Goal: Transaction & Acquisition: Purchase product/service

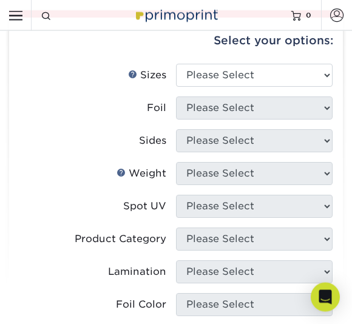
scroll to position [634, 0]
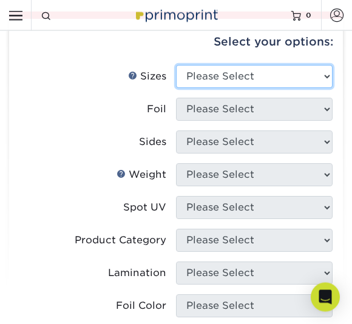
click at [278, 75] on select "Please Select 2" x 3.5" - Standard" at bounding box center [254, 77] width 157 height 23
click at [280, 84] on select "Please Select 2" x 3.5" - Standard" at bounding box center [254, 76] width 157 height 23
select select "2.00x3.50"
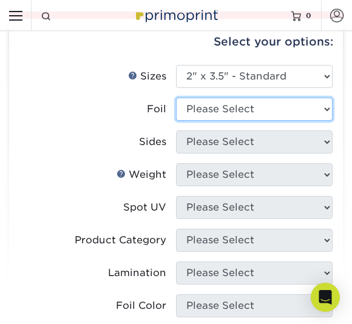
click at [254, 109] on select "Please Select No Yes" at bounding box center [254, 109] width 157 height 23
select select "1"
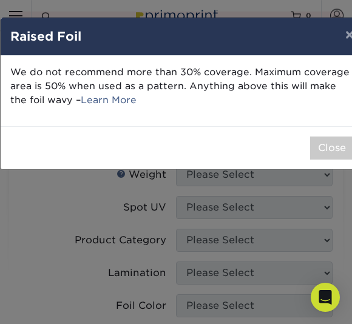
click at [328, 145] on button "Close" at bounding box center [332, 148] width 44 height 23
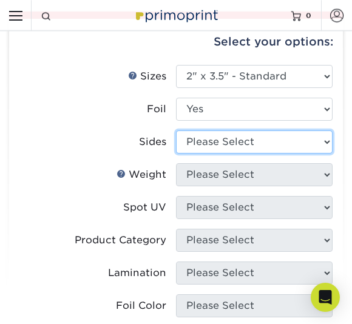
click at [301, 135] on select "Please Select Print Both Sides - Foil Both Sides Print Both Sides - Foil Front …" at bounding box center [254, 141] width 157 height 23
select select "e9e9dfb3-fba1-4d60-972c-fd9ca5904d33"
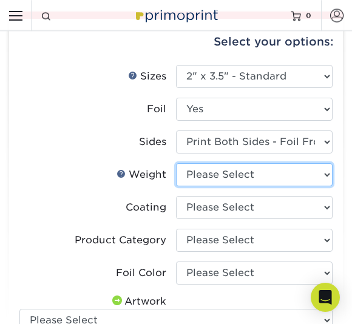
click at [252, 178] on select "Please Select 16PT" at bounding box center [254, 174] width 157 height 23
click at [259, 180] on select "Please Select 16PT" at bounding box center [254, 174] width 157 height 23
select select "16PT"
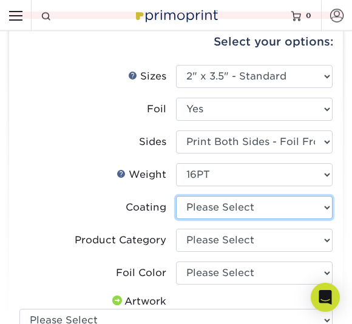
click at [256, 198] on select at bounding box center [254, 207] width 157 height 23
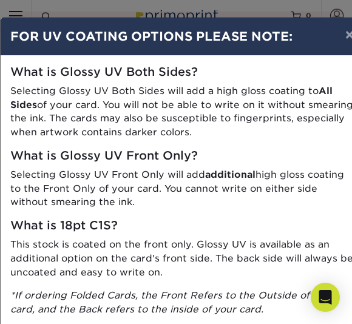
scroll to position [0, 0]
click at [348, 37] on button "×" at bounding box center [350, 35] width 28 height 34
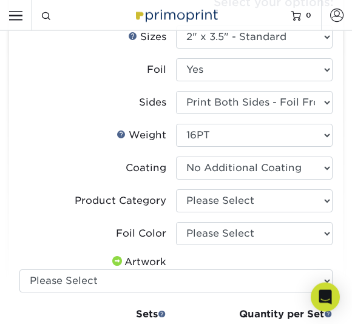
scroll to position [672, 0]
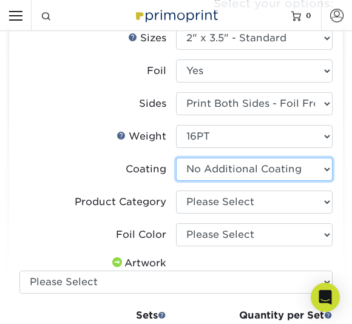
click at [286, 170] on select at bounding box center [254, 169] width 157 height 23
select select "-1"
select select
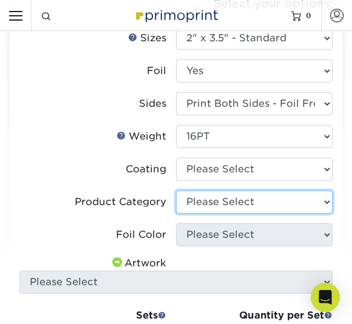
click at [264, 206] on select "Please Select Business Cards" at bounding box center [254, 202] width 157 height 23
select select "3b5148f1-0588-4f88-a218-97bcfdce65c1"
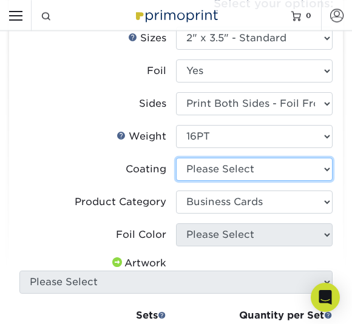
click at [278, 177] on select at bounding box center [254, 169] width 157 height 23
select select "3e7618de-abca-4bda-9f97-8b9129e913d8"
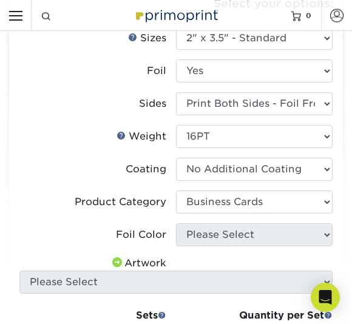
select select "-1"
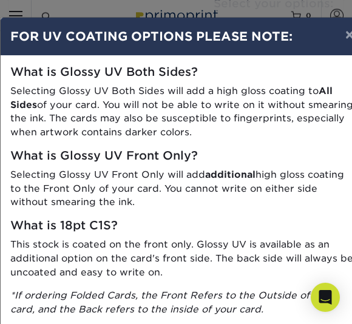
click at [342, 42] on button "×" at bounding box center [350, 35] width 28 height 34
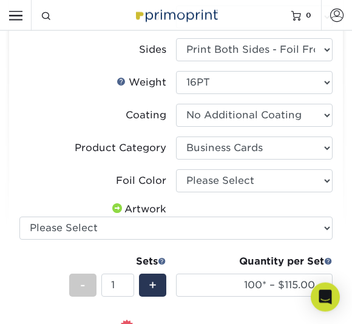
scroll to position [730, 0]
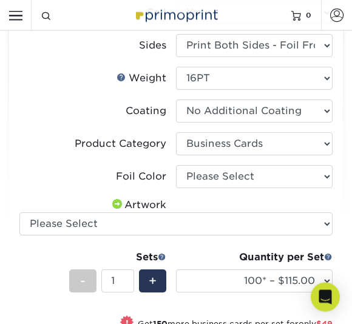
click at [253, 194] on li "Foil Color Please Select Silver Foil Gold Foil Holographic Foil" at bounding box center [175, 182] width 313 height 33
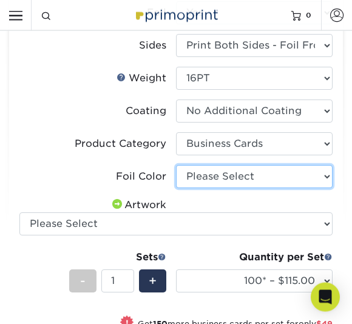
click at [265, 177] on select "Please Select Silver Foil Gold Foil Holographic Foil" at bounding box center [254, 177] width 157 height 23
select select "070be916-f238-4bbb-84b5-b64a15a64c9f"
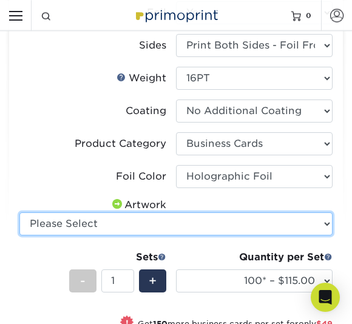
click at [55, 221] on select "Please Select I will upload files I need a design - $100" at bounding box center [175, 223] width 313 height 23
select select "upload"
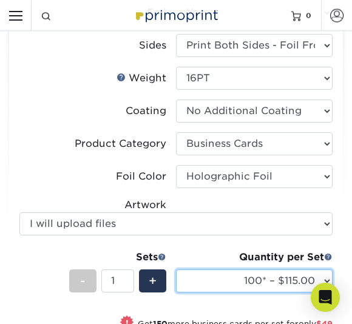
click at [265, 291] on select "100* – $115.00 250* – $164.00 500* – $221.00" at bounding box center [254, 280] width 157 height 23
select select "500* – $221.00"
